Goal: Information Seeking & Learning: Learn about a topic

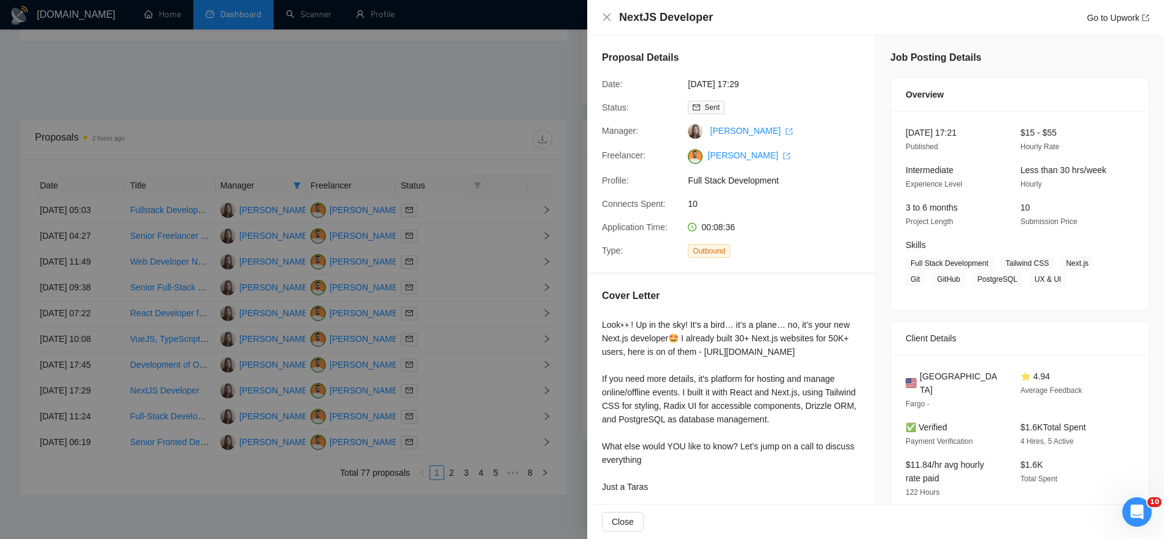
click at [212, 357] on div at bounding box center [582, 269] width 1164 height 539
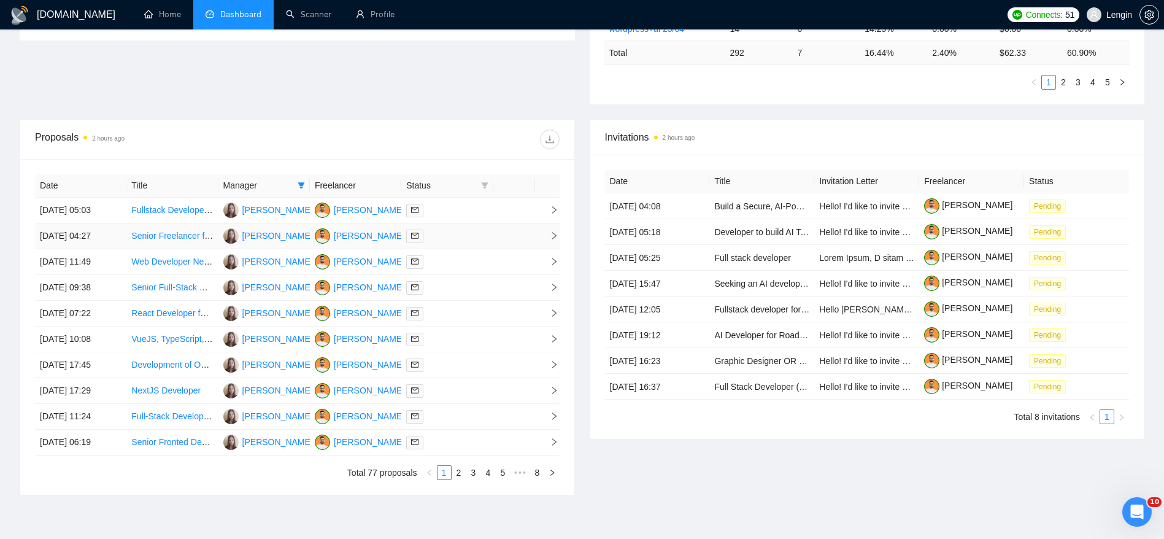
click at [174, 239] on link "Senior Freelancer for SaaS, ERP, and BI Dashboards" at bounding box center [233, 236] width 204 height 10
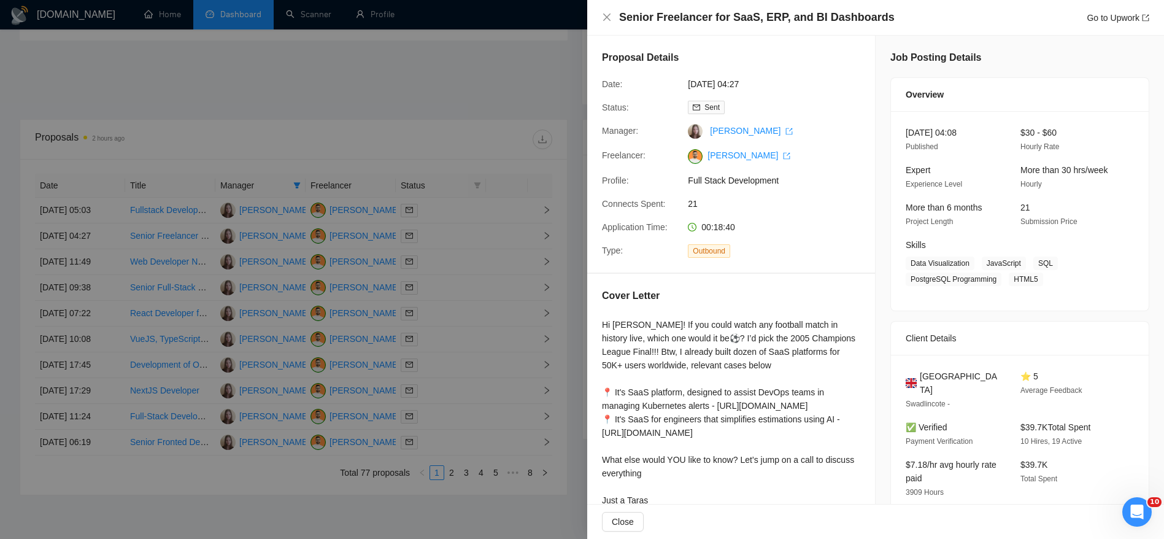
click at [360, 110] on div at bounding box center [582, 269] width 1164 height 539
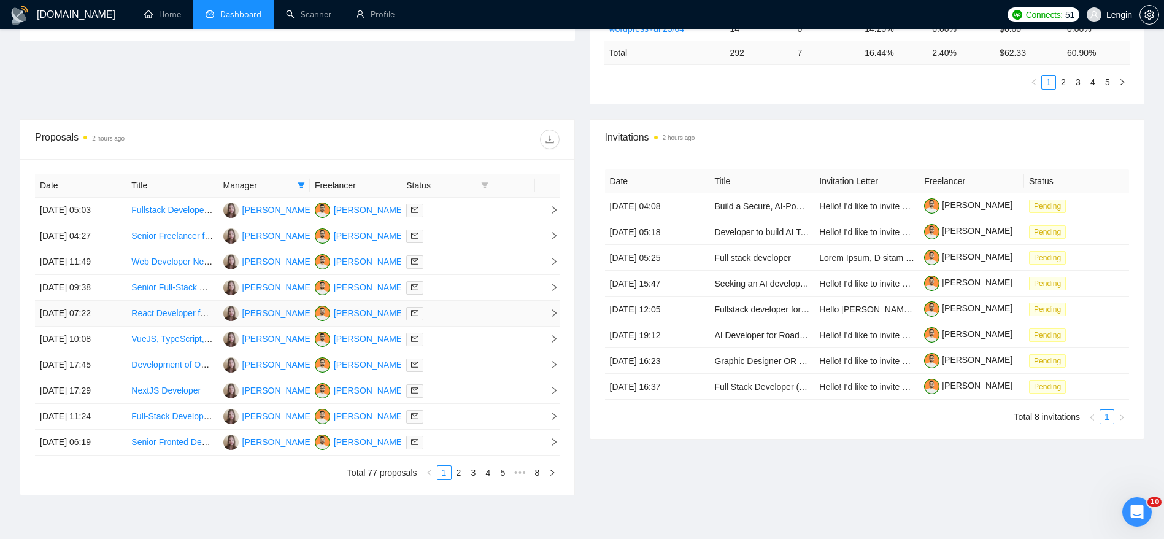
click at [177, 311] on link "React Developer for 360° Virtual Tour Integration" at bounding box center [223, 313] width 185 height 10
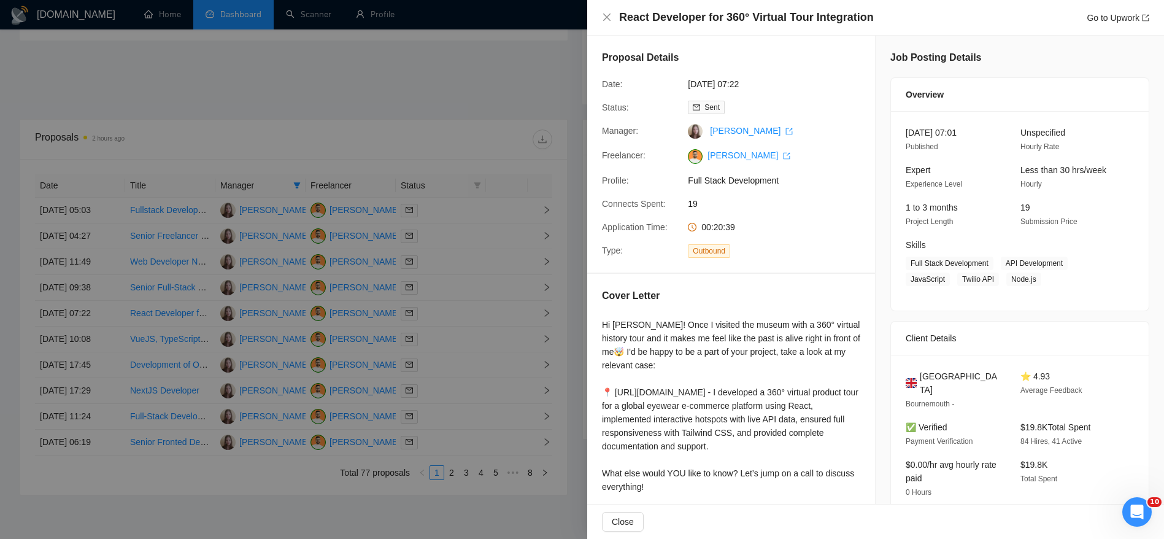
click at [167, 284] on div at bounding box center [582, 269] width 1164 height 539
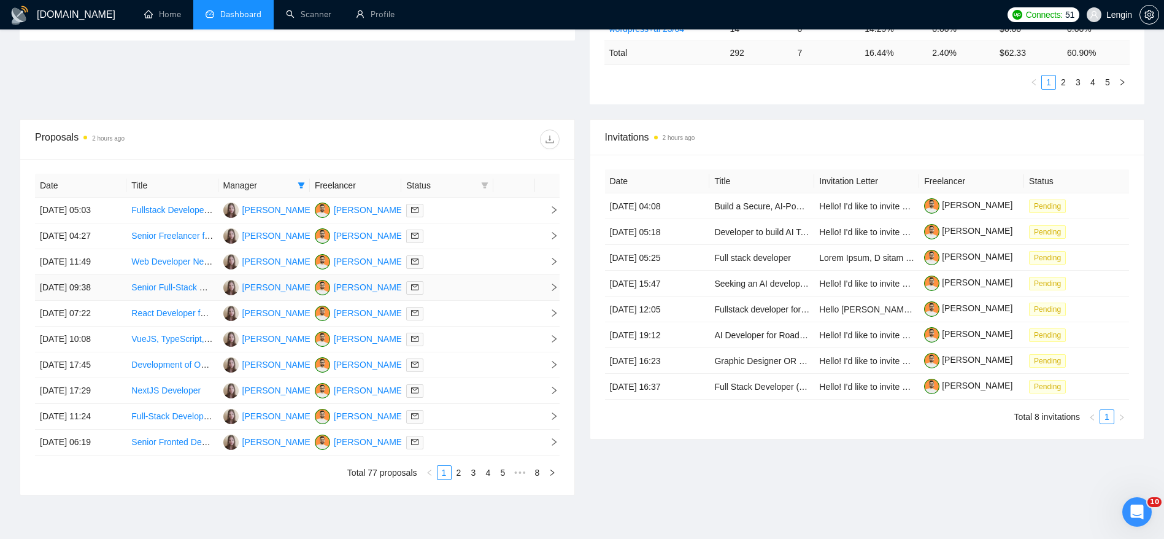
click at [168, 285] on link "Senior Full-Stack Developer for Public Sector Applications" at bounding box center [241, 287] width 221 height 10
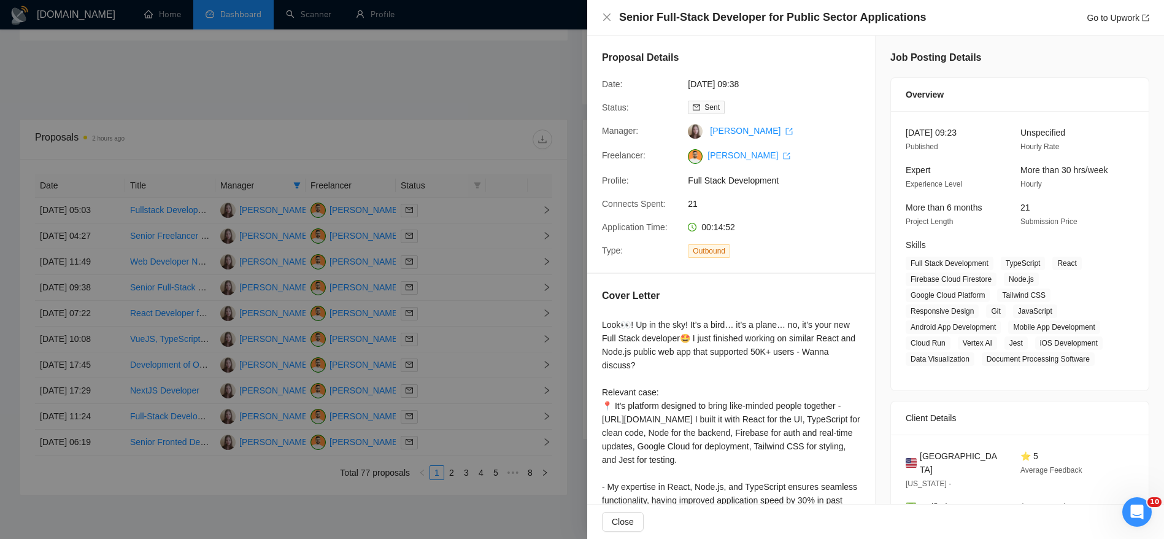
click at [184, 261] on div at bounding box center [582, 269] width 1164 height 539
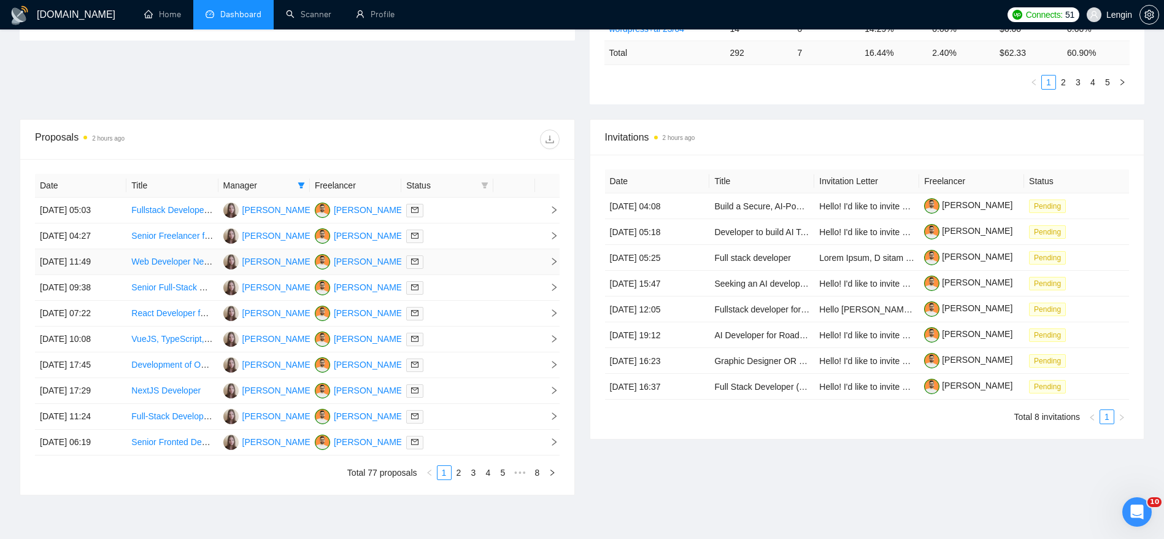
click at [174, 261] on link "Web Developer Needed for Site Development" at bounding box center [218, 262] width 174 height 10
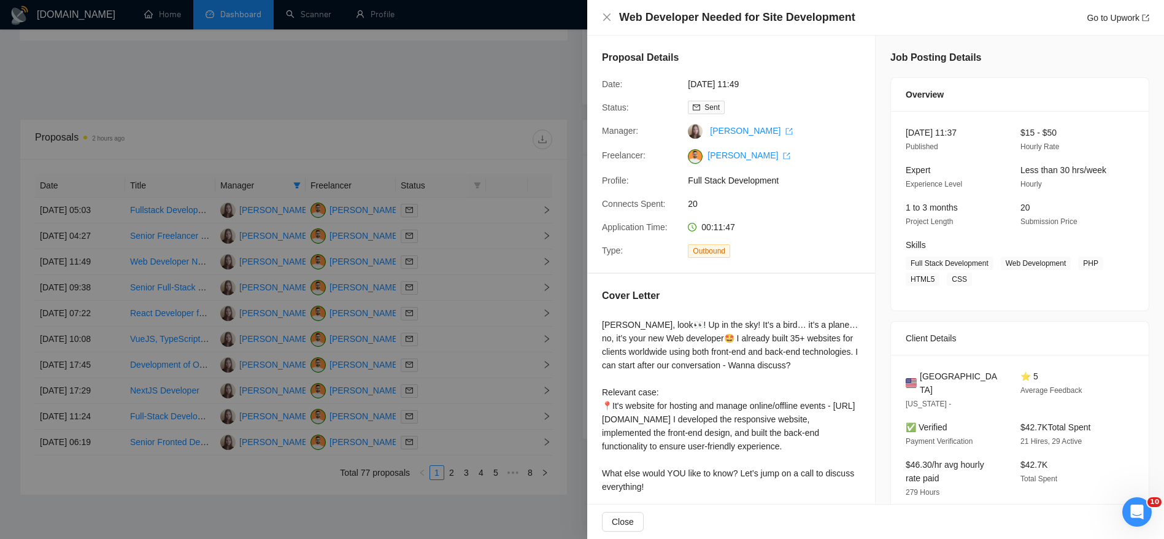
click at [172, 231] on div at bounding box center [582, 269] width 1164 height 539
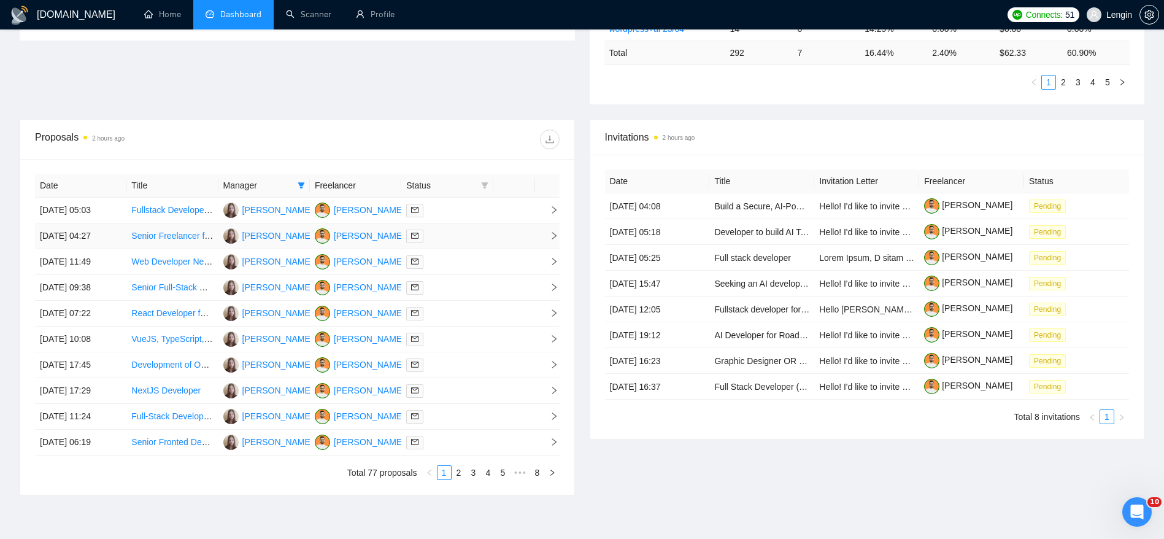
click at [175, 239] on link "Senior Freelancer for SaaS, ERP, and BI Dashboards" at bounding box center [233, 236] width 204 height 10
